Goal: Navigation & Orientation: Understand site structure

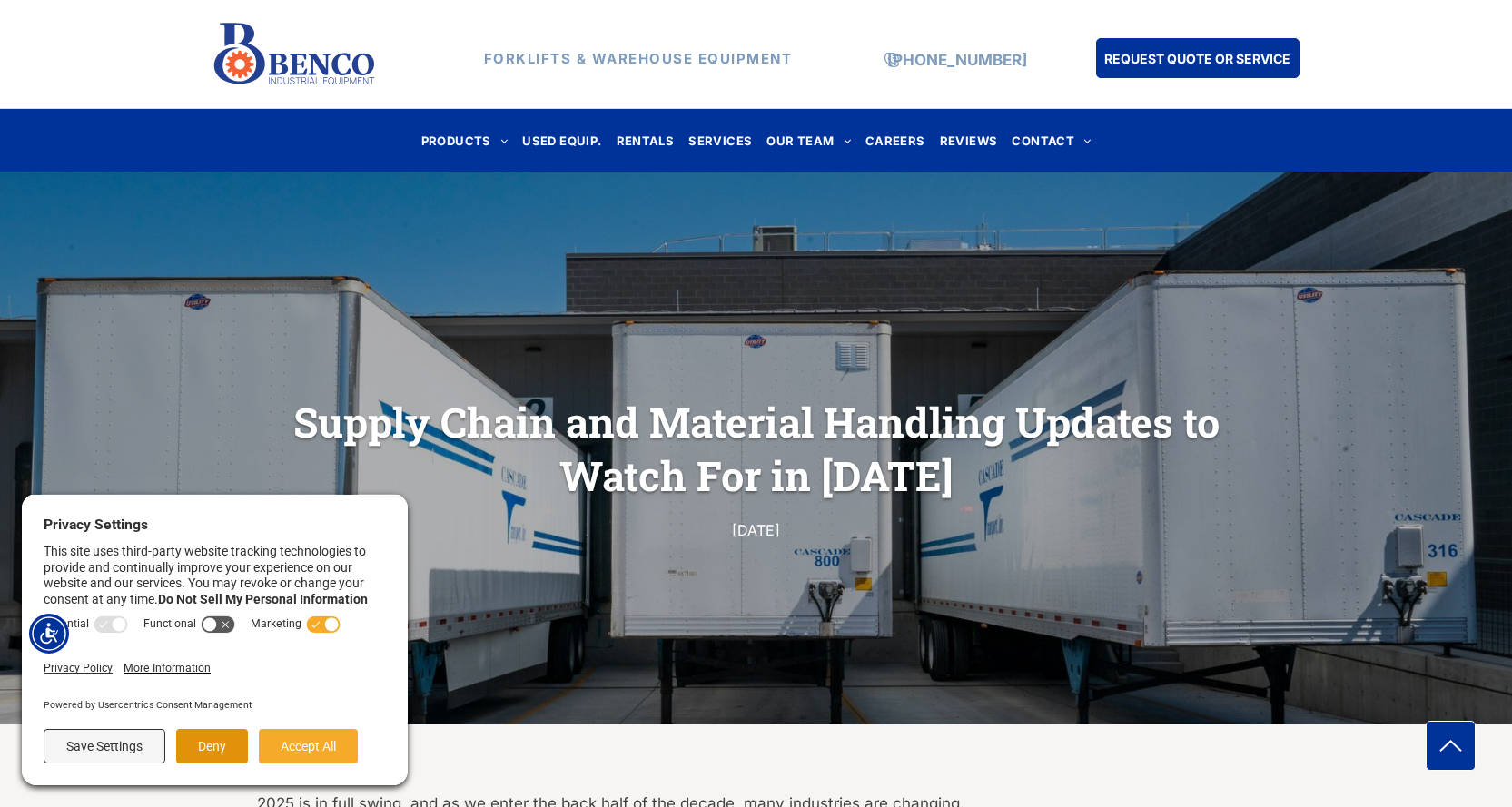
click at [208, 751] on button "Deny" at bounding box center [212, 746] width 72 height 35
